Goal: Information Seeking & Learning: Learn about a topic

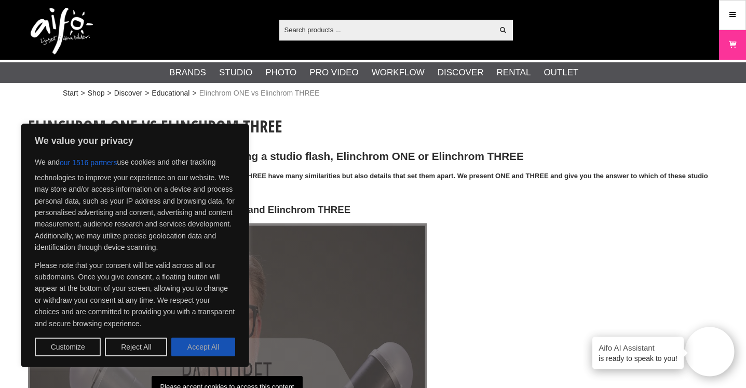
click at [205, 349] on button "Accept All" at bounding box center [203, 347] width 64 height 19
checkbox input "true"
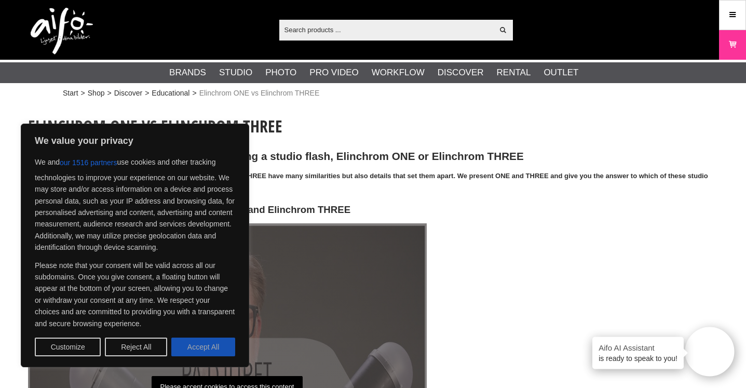
checkbox input "true"
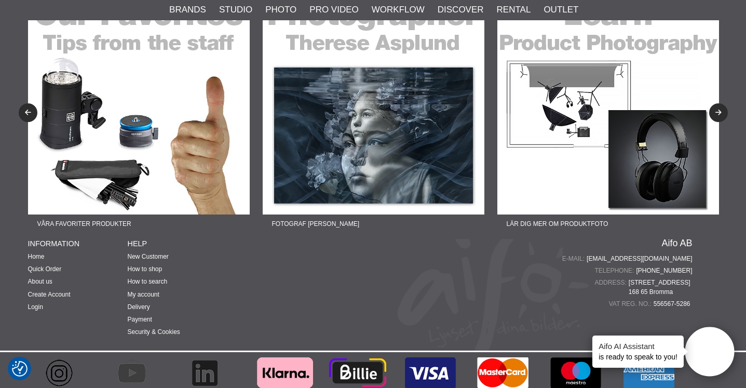
scroll to position [1613, 0]
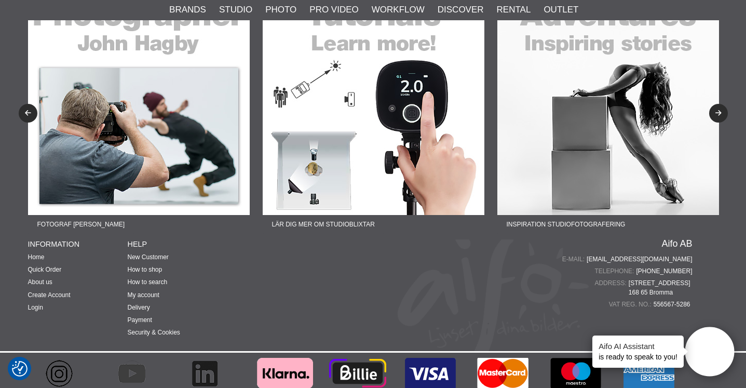
click at [599, 136] on img at bounding box center [609, 104] width 222 height 222
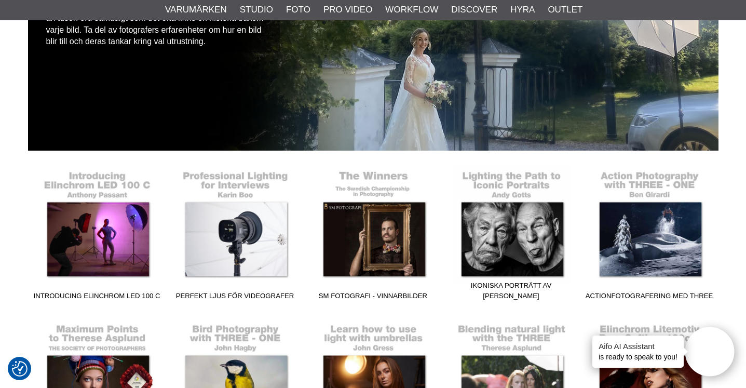
scroll to position [148, 0]
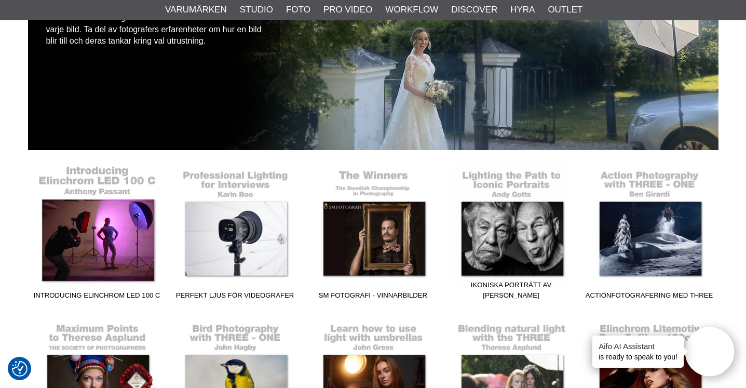
click at [109, 237] on link "Introducing Elinchrom LED 100 C" at bounding box center [97, 234] width 138 height 140
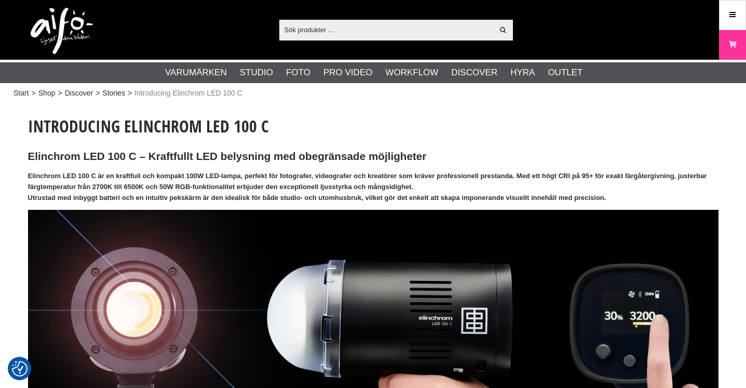
checkbox input "true"
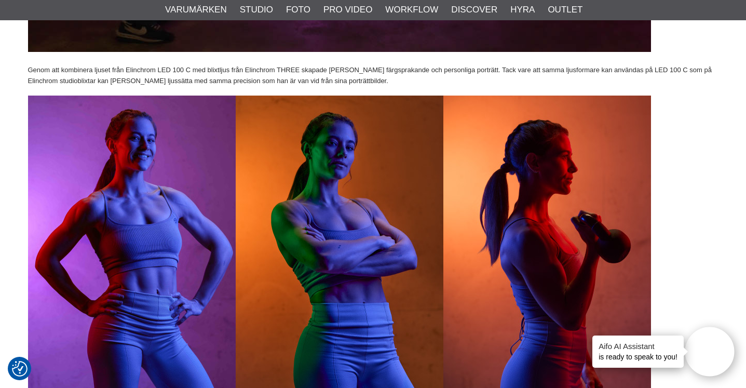
scroll to position [1725, 0]
